Goal: Complete application form

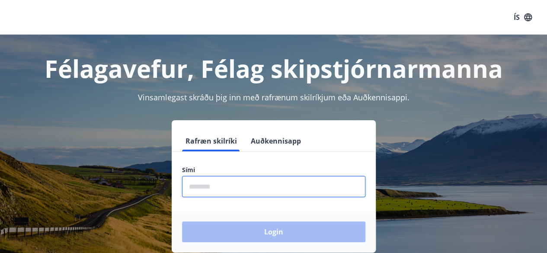
click at [299, 186] on input "phone" at bounding box center [273, 186] width 183 height 21
type input "********"
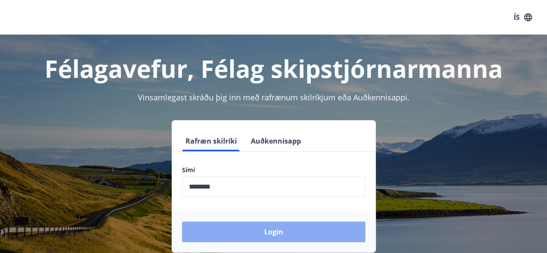
click at [260, 230] on button "Login" at bounding box center [273, 231] width 183 height 21
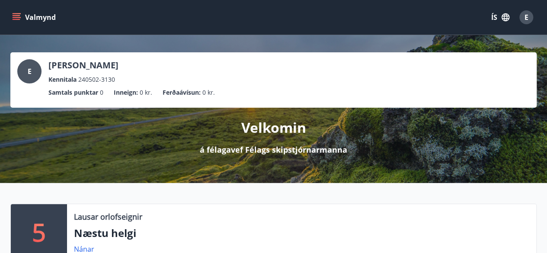
click at [12, 19] on icon "menu" at bounding box center [16, 17] width 9 height 9
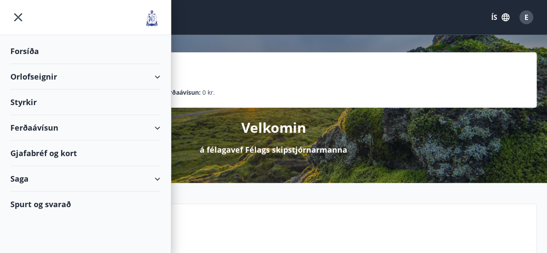
click at [25, 108] on div "Styrkir" at bounding box center [85, 102] width 150 height 26
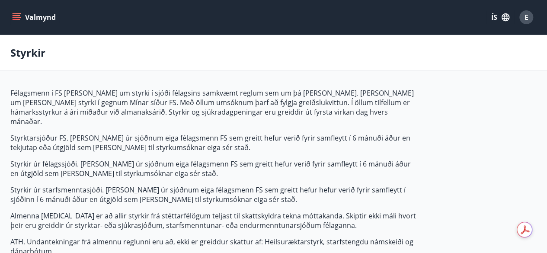
type input "***"
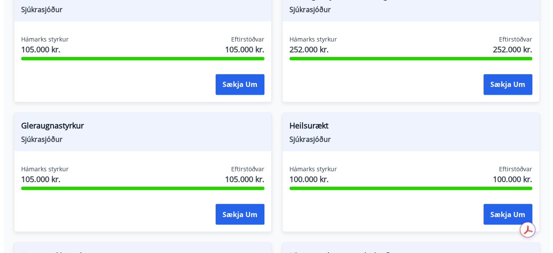
scroll to position [620, 0]
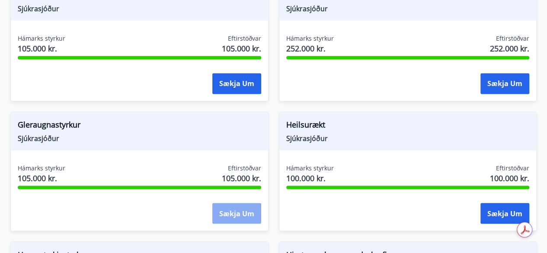
click at [239, 203] on button "Sækja um" at bounding box center [236, 213] width 49 height 21
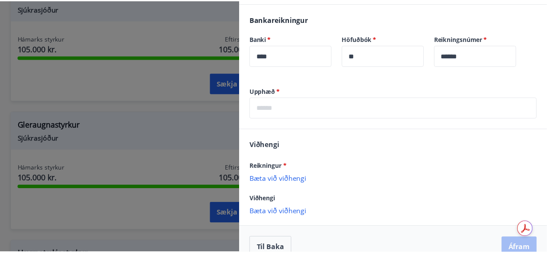
scroll to position [271, 0]
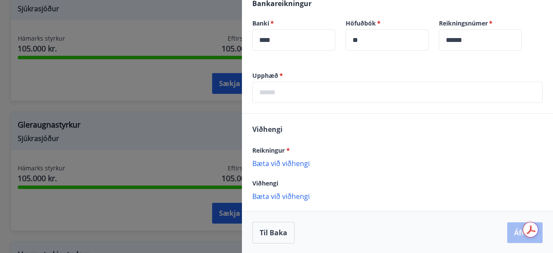
click at [180, 103] on div at bounding box center [276, 126] width 553 height 253
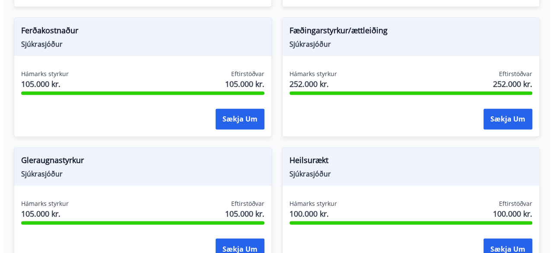
scroll to position [601, 0]
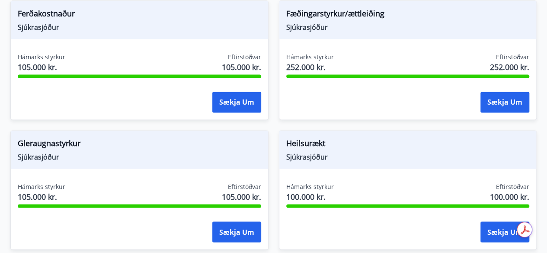
click at [71, 152] on span "Sjúkrasjóður" at bounding box center [139, 157] width 243 height 10
click at [240, 227] on button "Sækja um" at bounding box center [236, 231] width 49 height 21
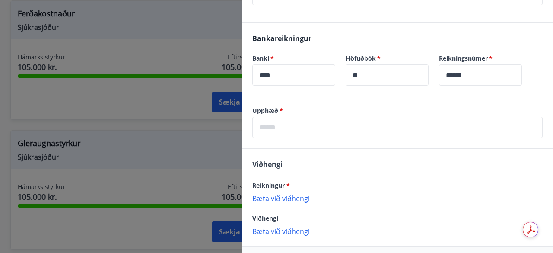
scroll to position [236, 0]
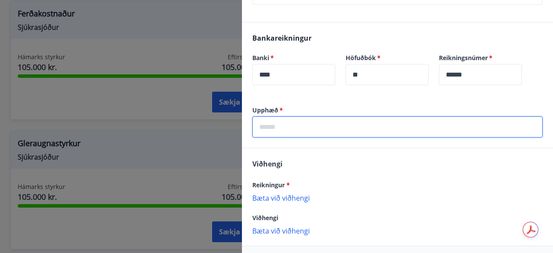
click at [308, 125] on input "text" at bounding box center [397, 126] width 291 height 21
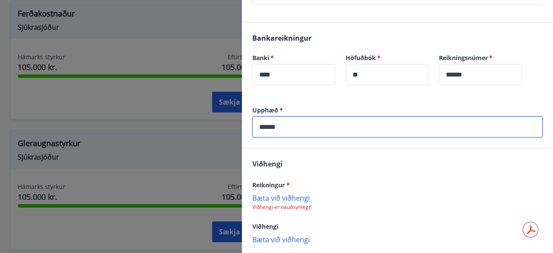
type input "******"
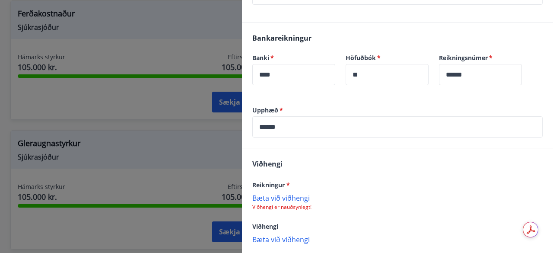
click at [319, 160] on div "Viðhengi Reikningur * Bæta við viðhengi Viðhengi er nauðsynlegt! Viðhengi Bæta …" at bounding box center [397, 200] width 311 height 105
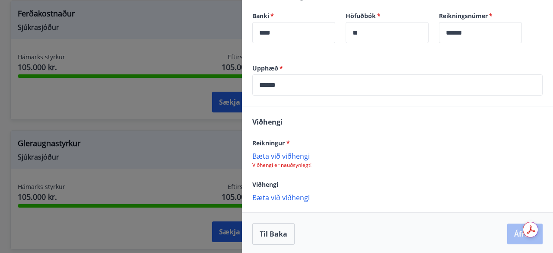
scroll to position [279, 0]
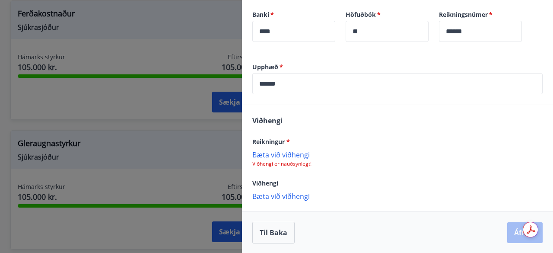
click at [286, 157] on p "Bæta við viðhengi" at bounding box center [397, 154] width 291 height 9
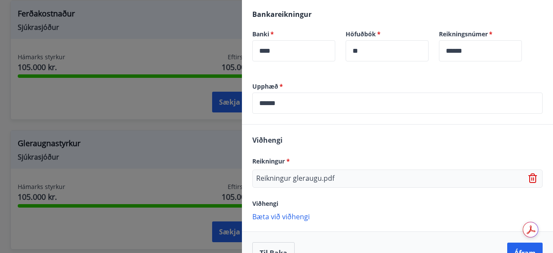
scroll to position [280, 0]
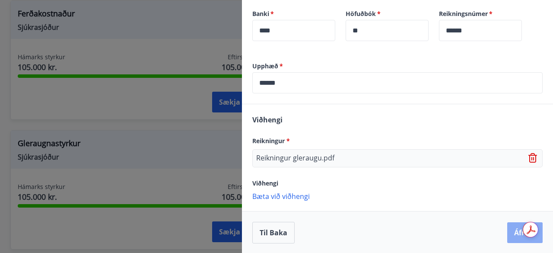
click at [516, 235] on button "Áfram" at bounding box center [525, 232] width 35 height 21
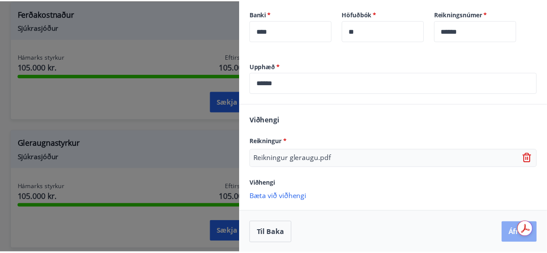
scroll to position [0, 0]
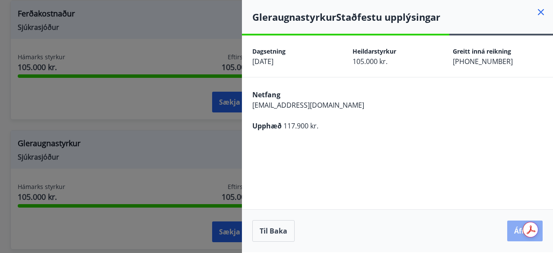
click at [512, 234] on button "Áfram" at bounding box center [525, 230] width 35 height 21
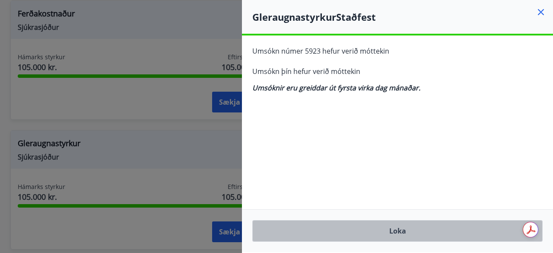
click at [394, 234] on button "Loka" at bounding box center [397, 231] width 291 height 22
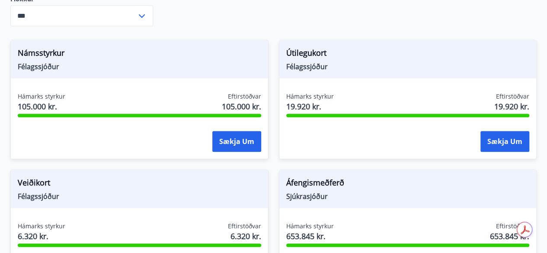
scroll to position [303, 0]
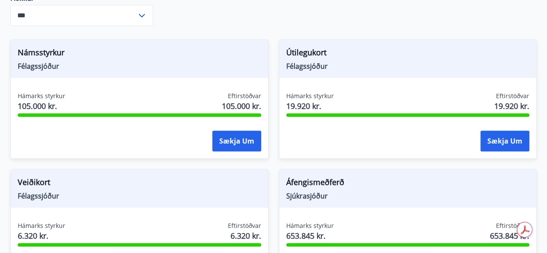
click at [303, 47] on span "Útilegukort" at bounding box center [407, 54] width 243 height 15
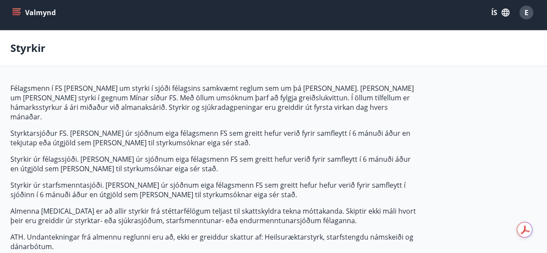
scroll to position [0, 0]
